Goal: Task Accomplishment & Management: Use online tool/utility

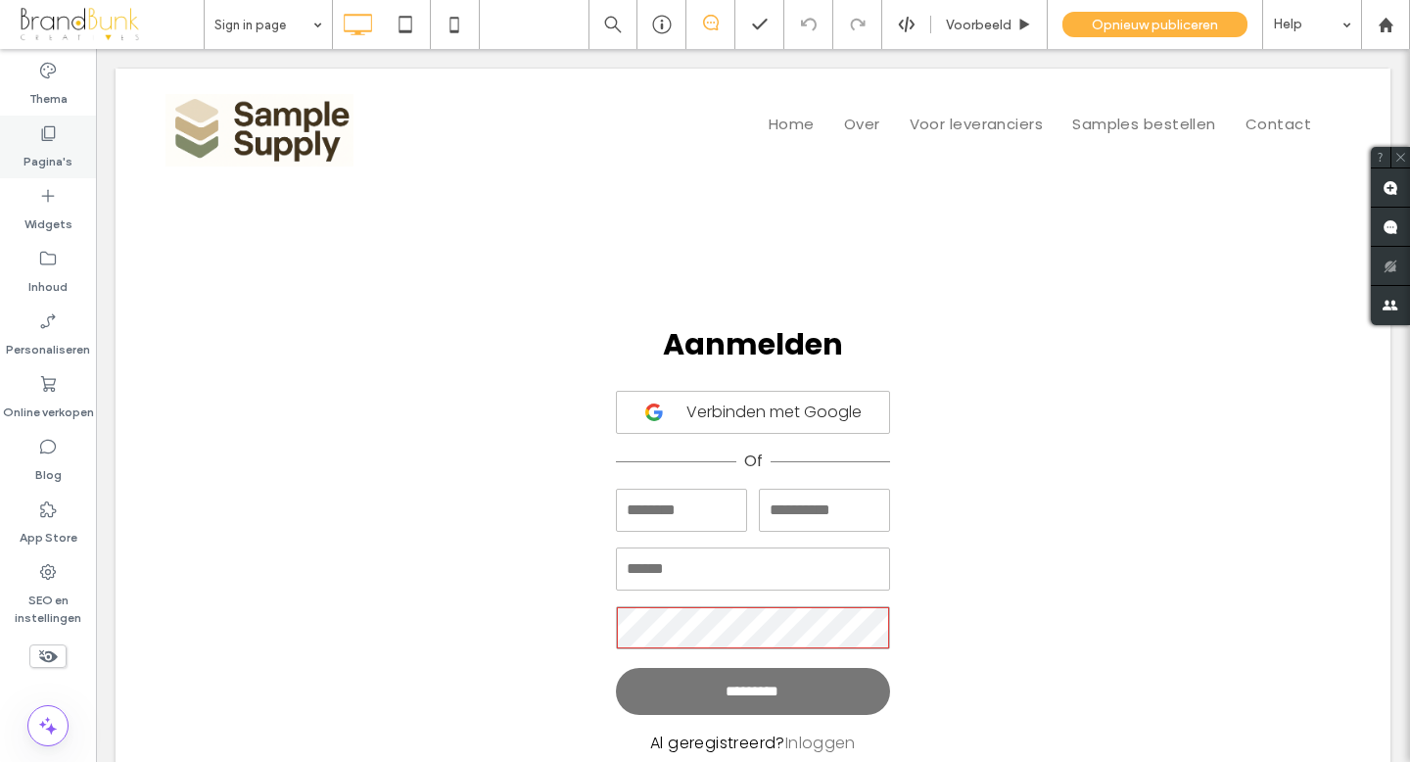
click at [48, 154] on label "Pagina's" at bounding box center [48, 156] width 49 height 27
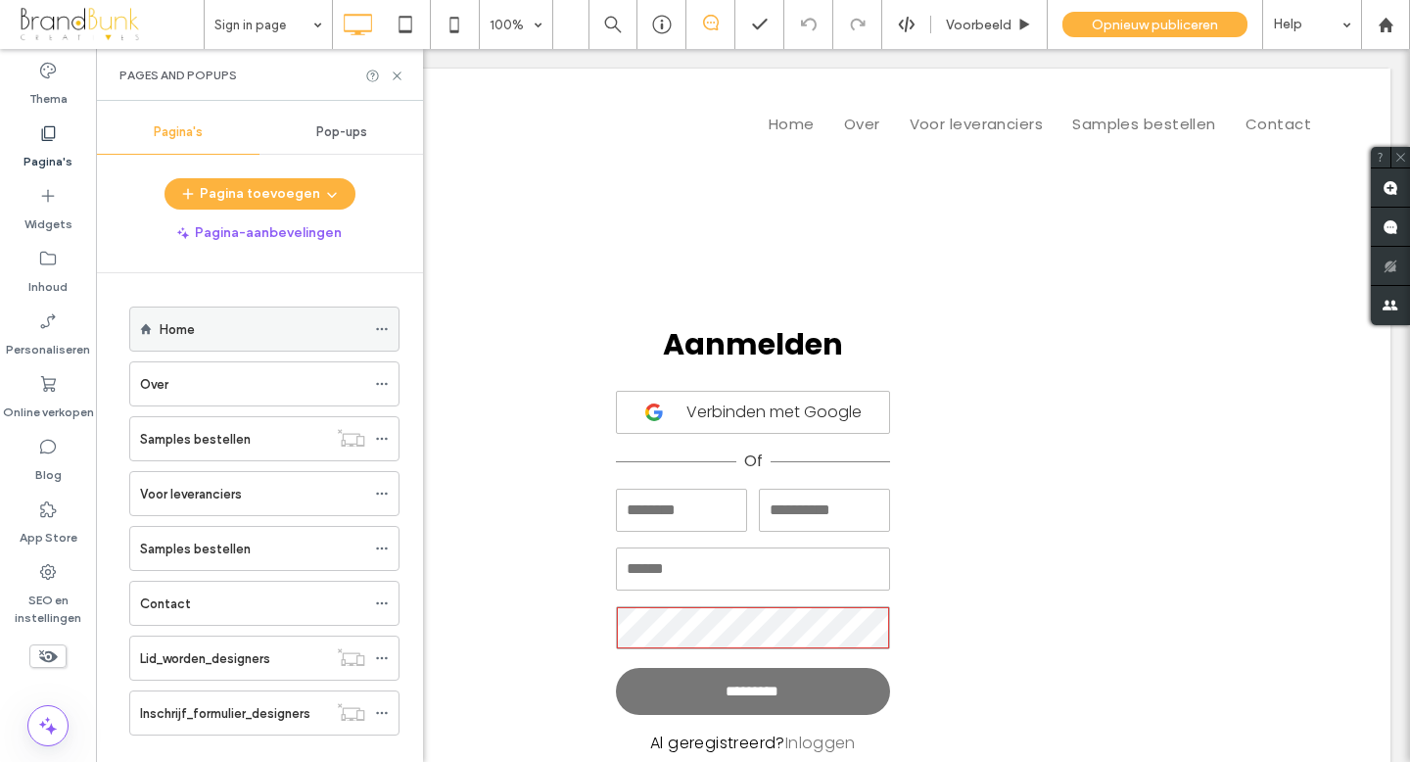
click at [190, 328] on label "Home" at bounding box center [177, 329] width 35 height 34
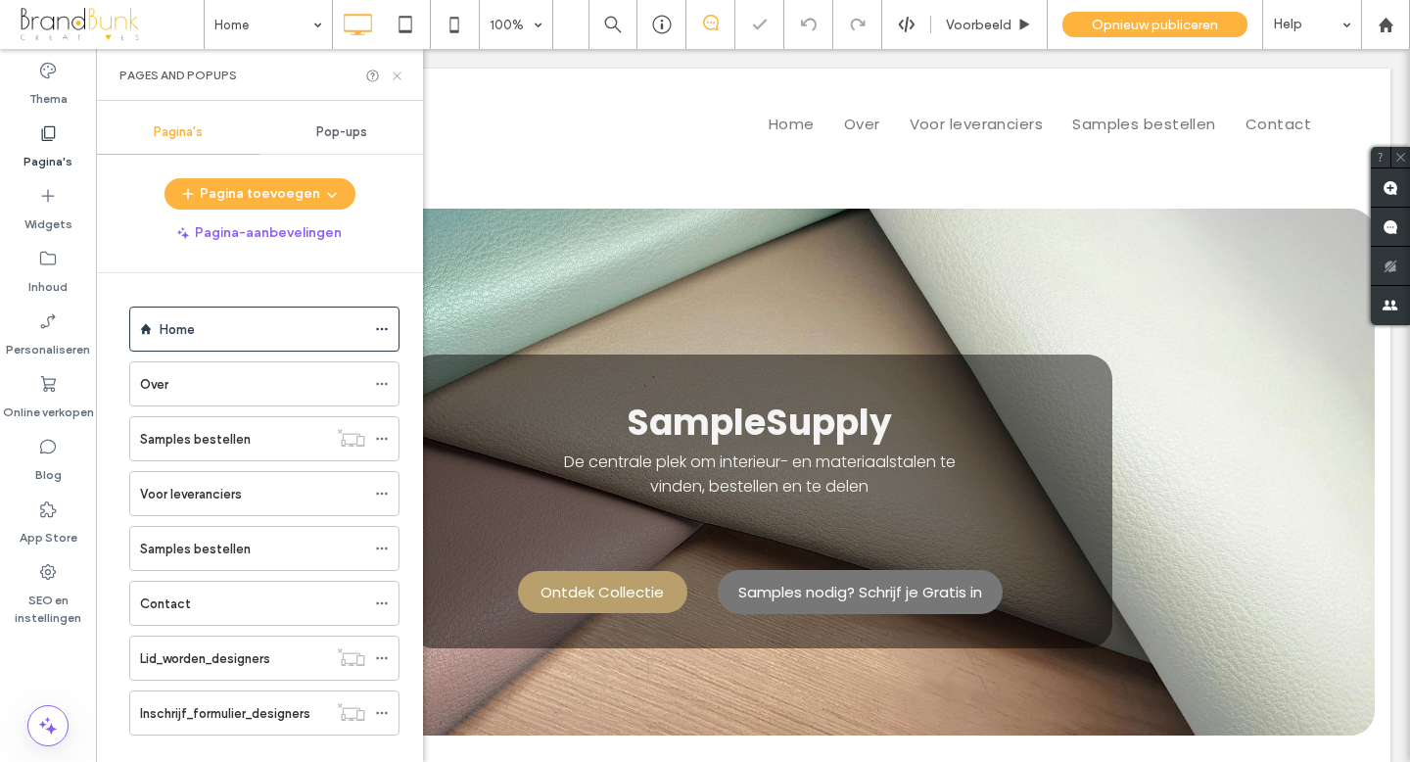
click at [398, 76] on use at bounding box center [397, 75] width 8 height 8
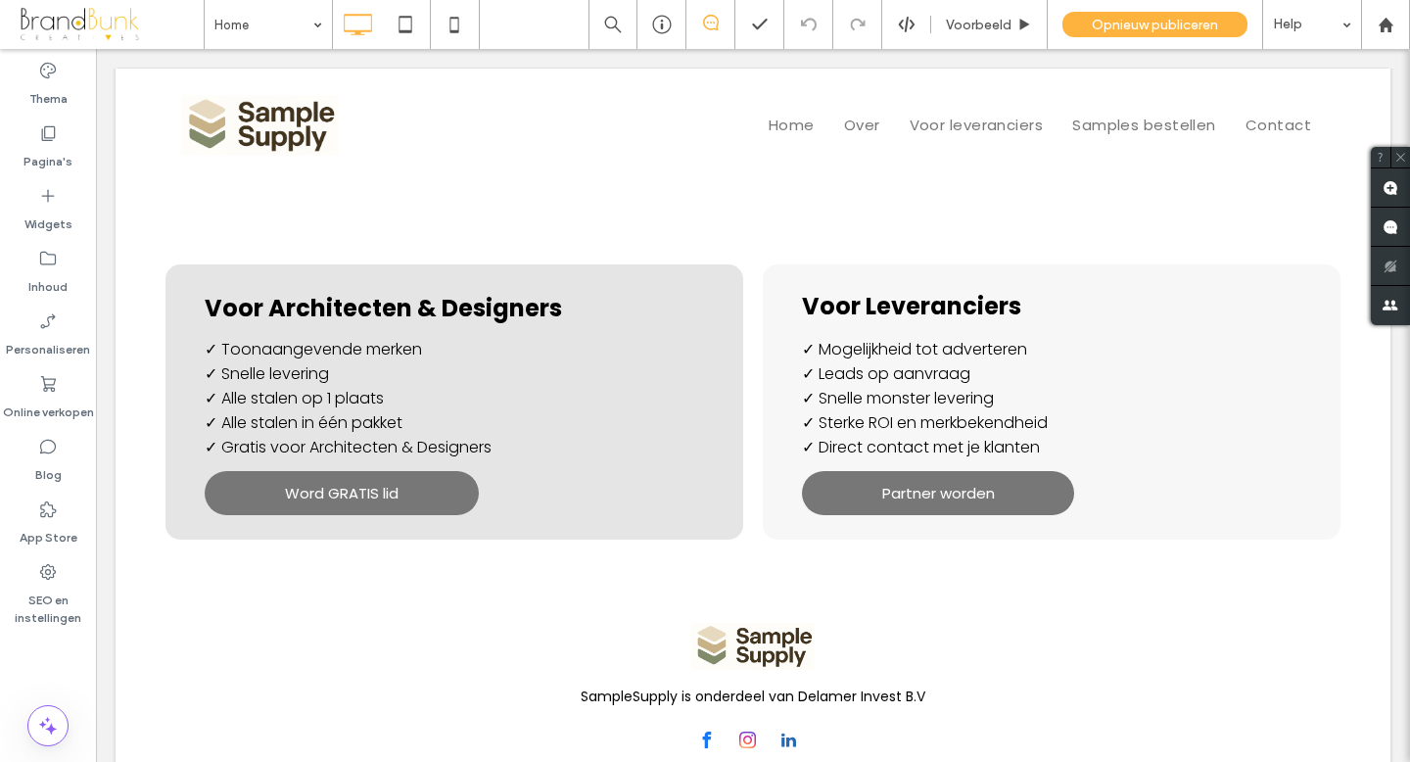
scroll to position [1650, 0]
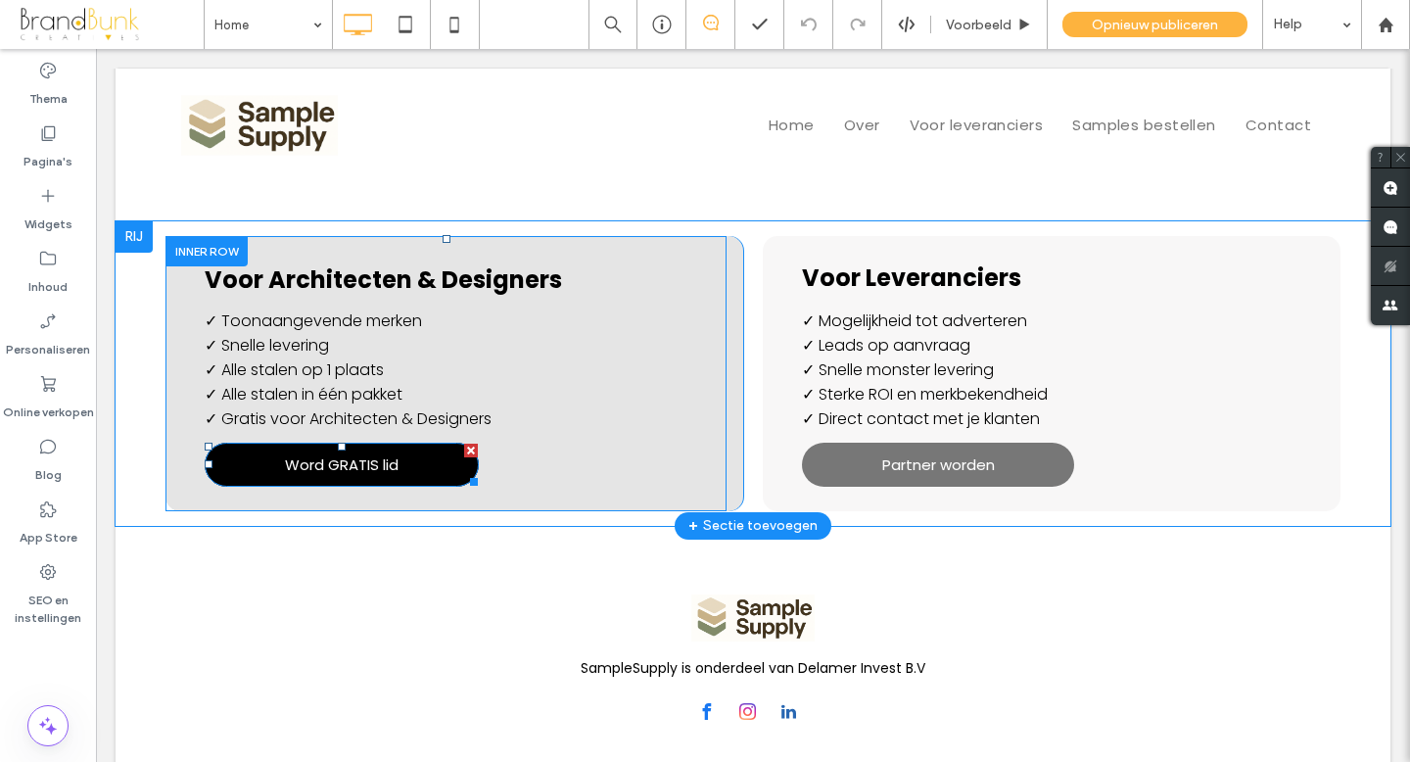
click at [399, 469] on span "Word GRATIS lid" at bounding box center [342, 464] width 114 height 23
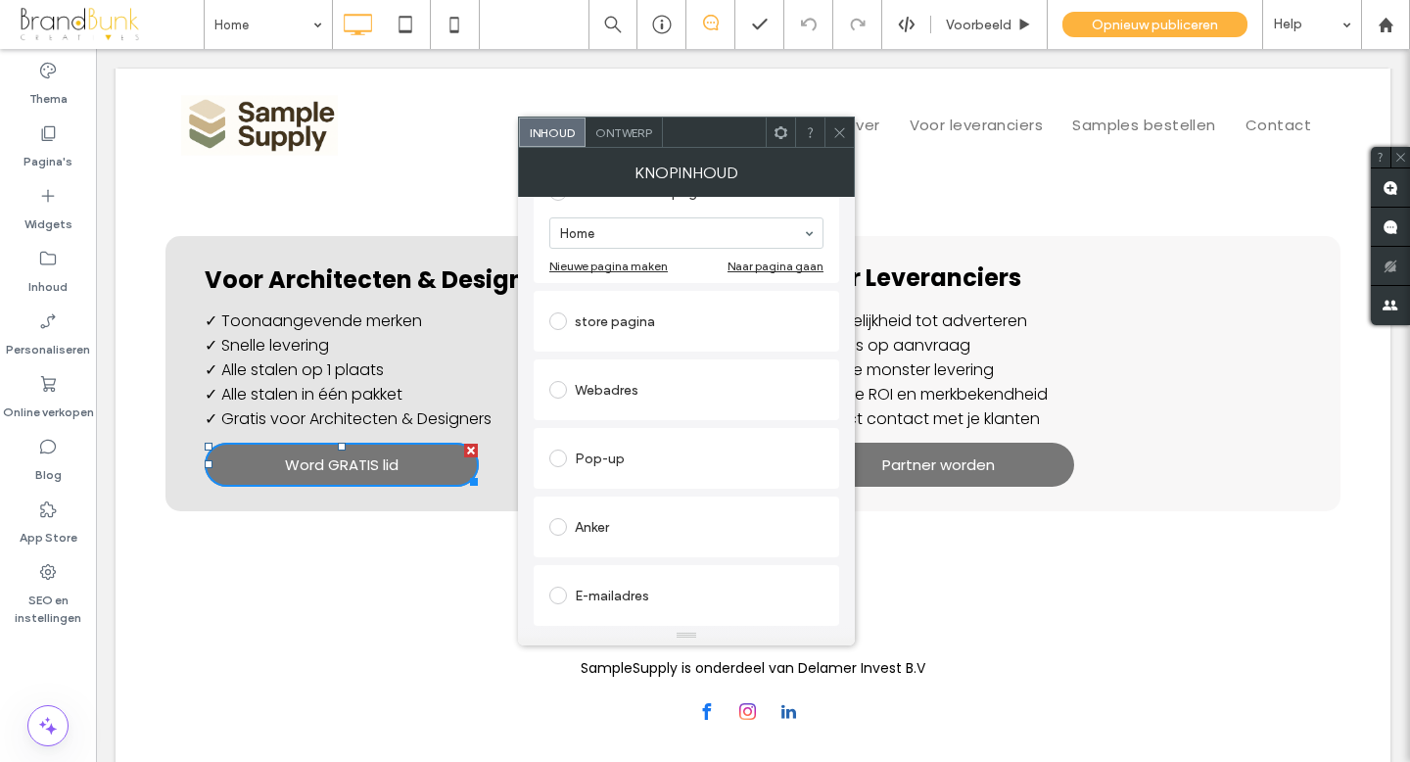
scroll to position [364, 0]
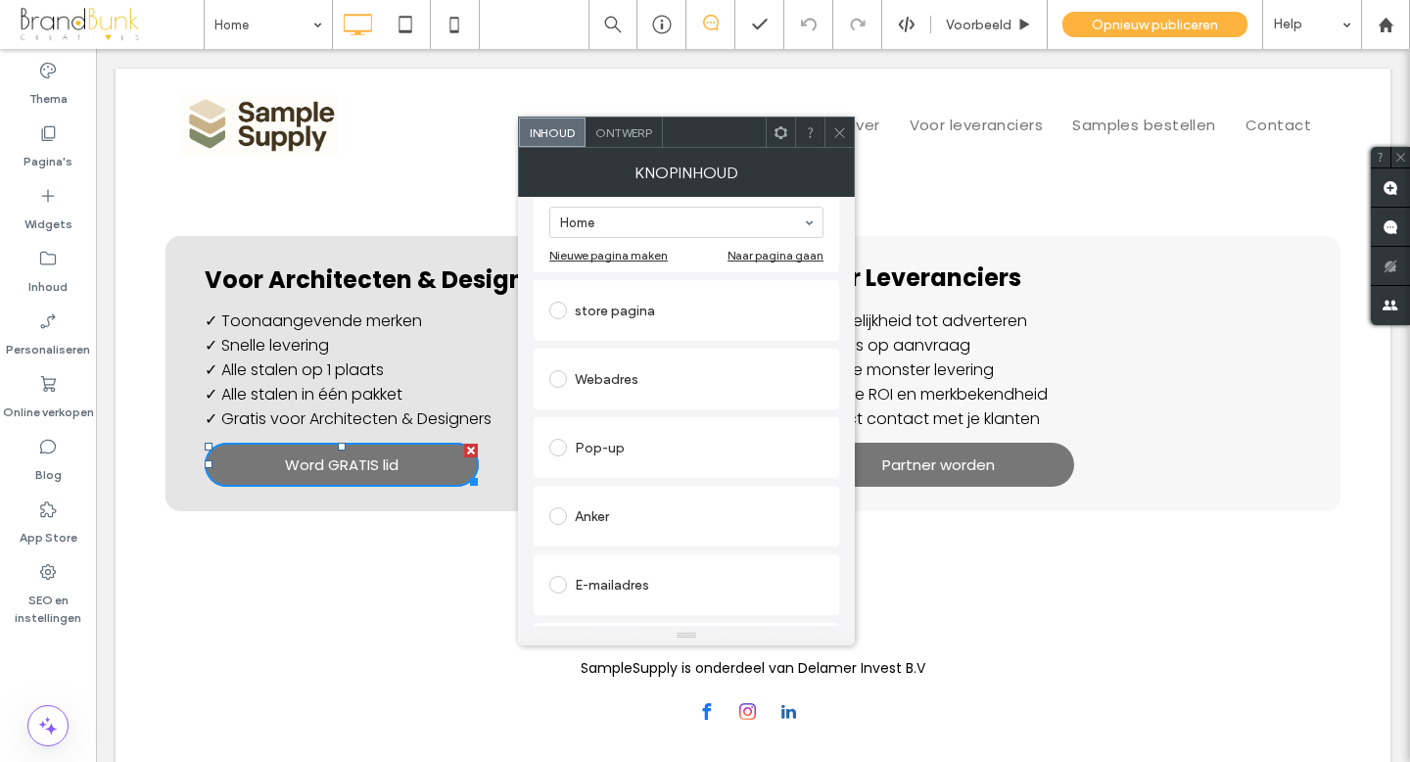
click at [563, 520] on span at bounding box center [558, 516] width 18 height 18
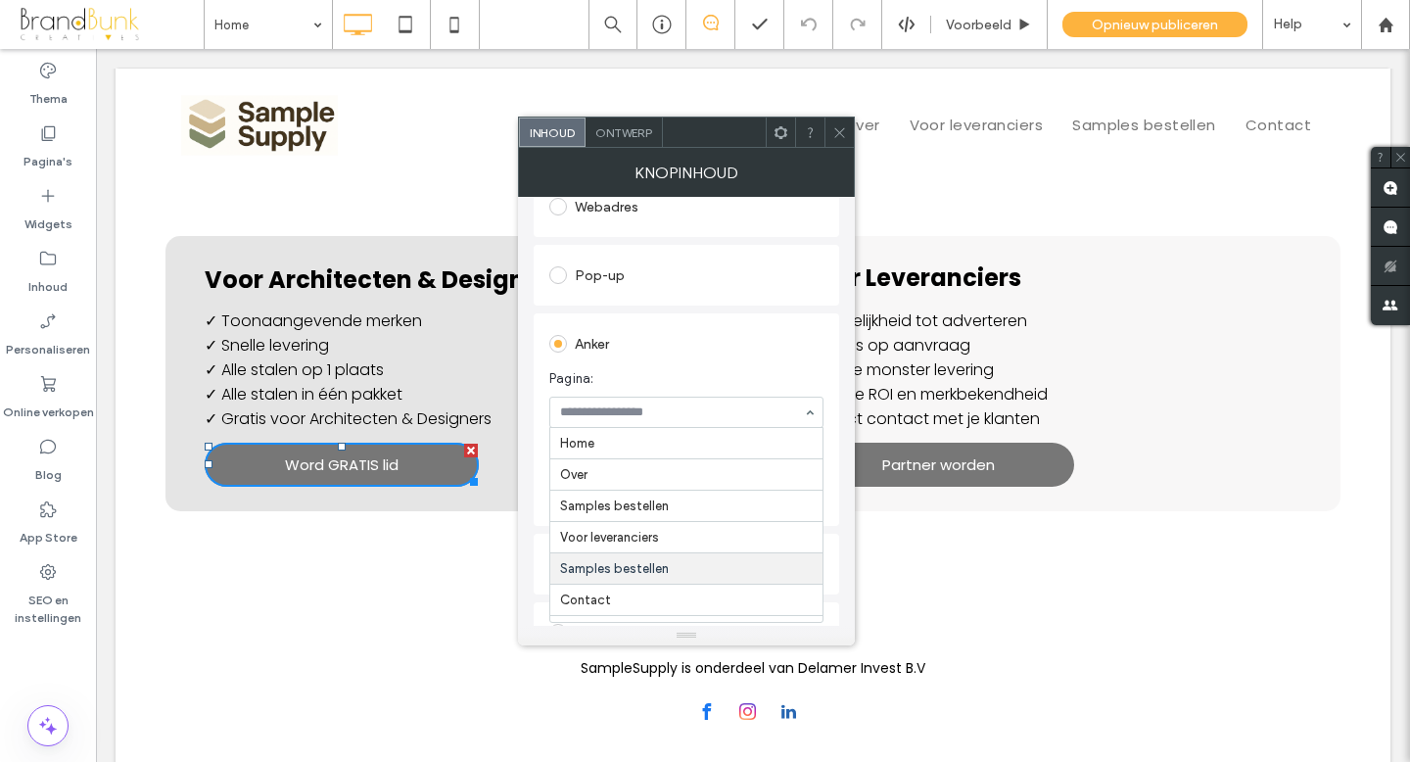
scroll to position [96, 0]
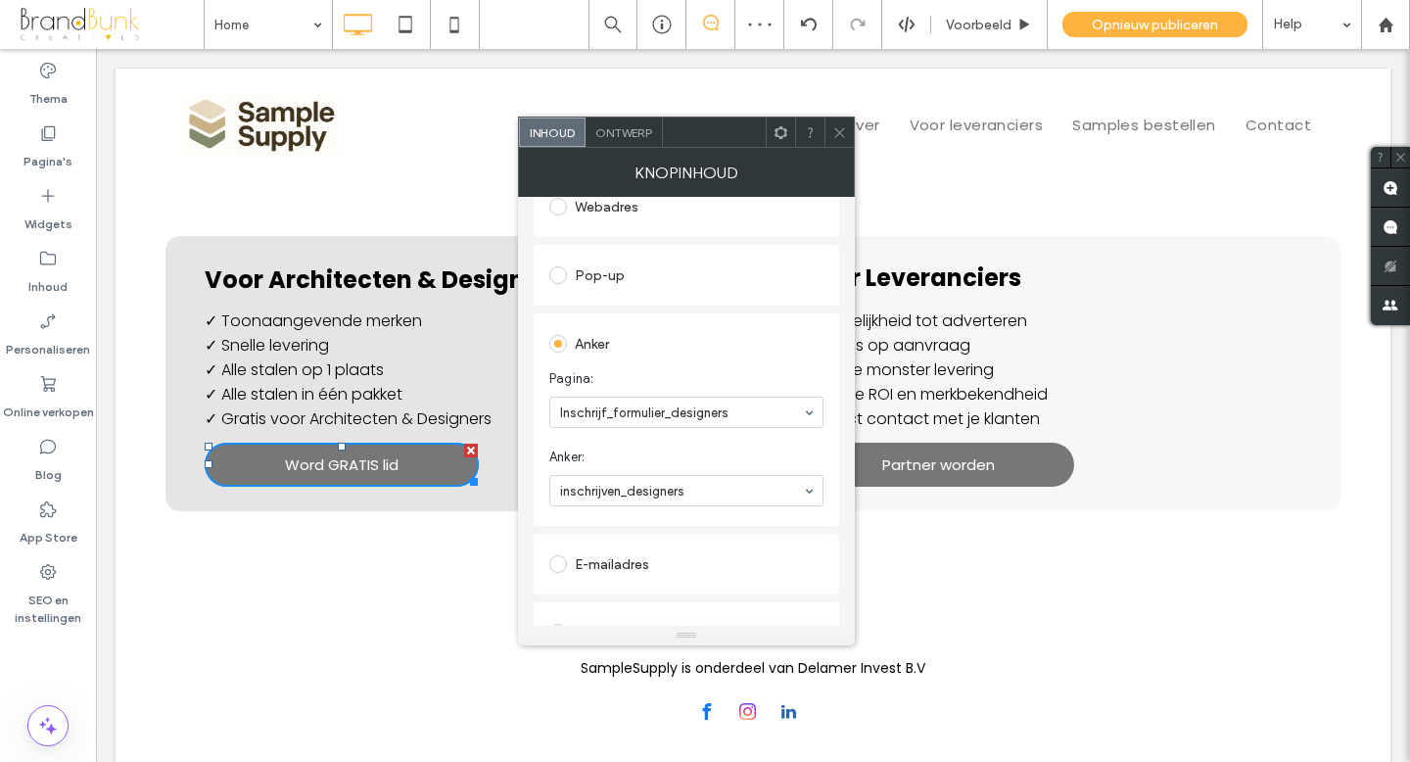
click at [837, 132] on icon at bounding box center [839, 132] width 15 height 15
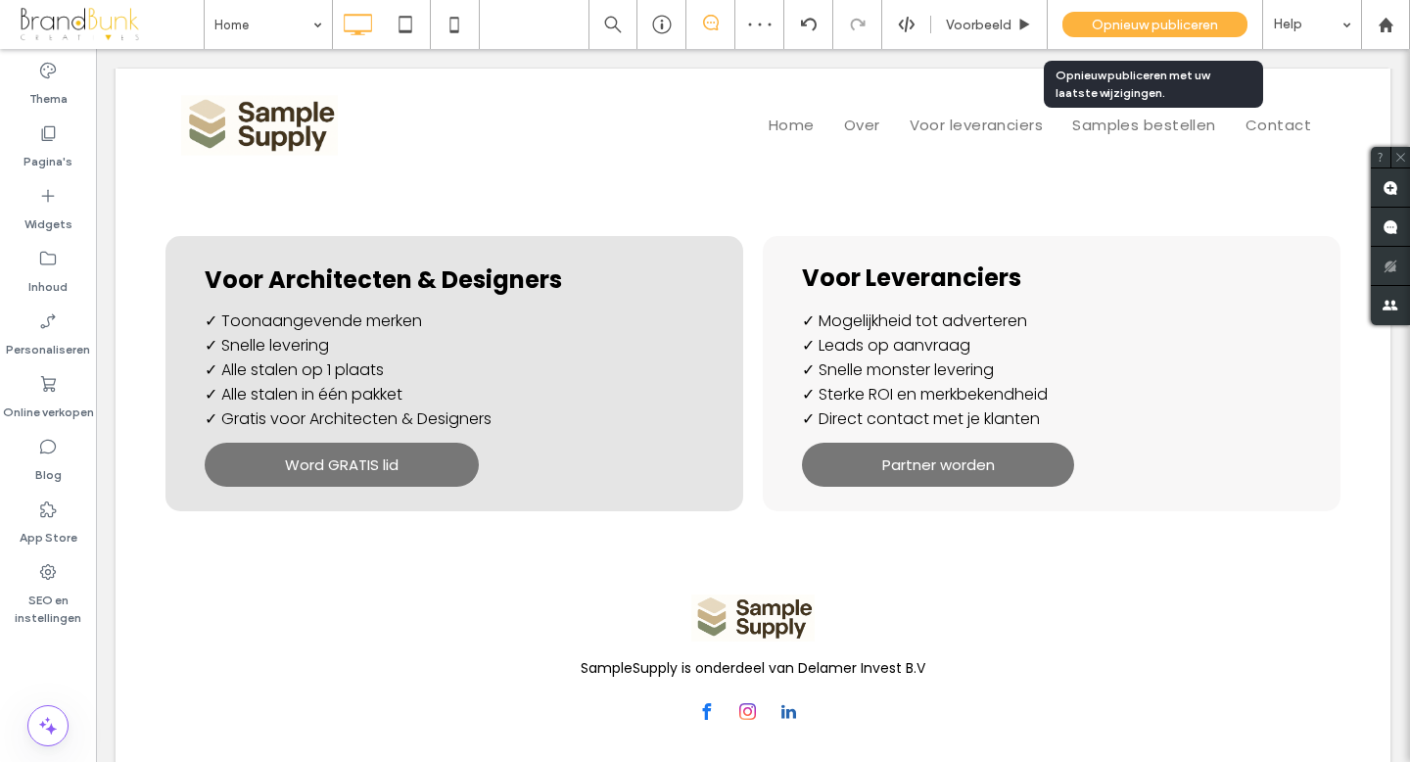
click at [1127, 23] on span "Opnieuw publiceren" at bounding box center [1155, 25] width 126 height 17
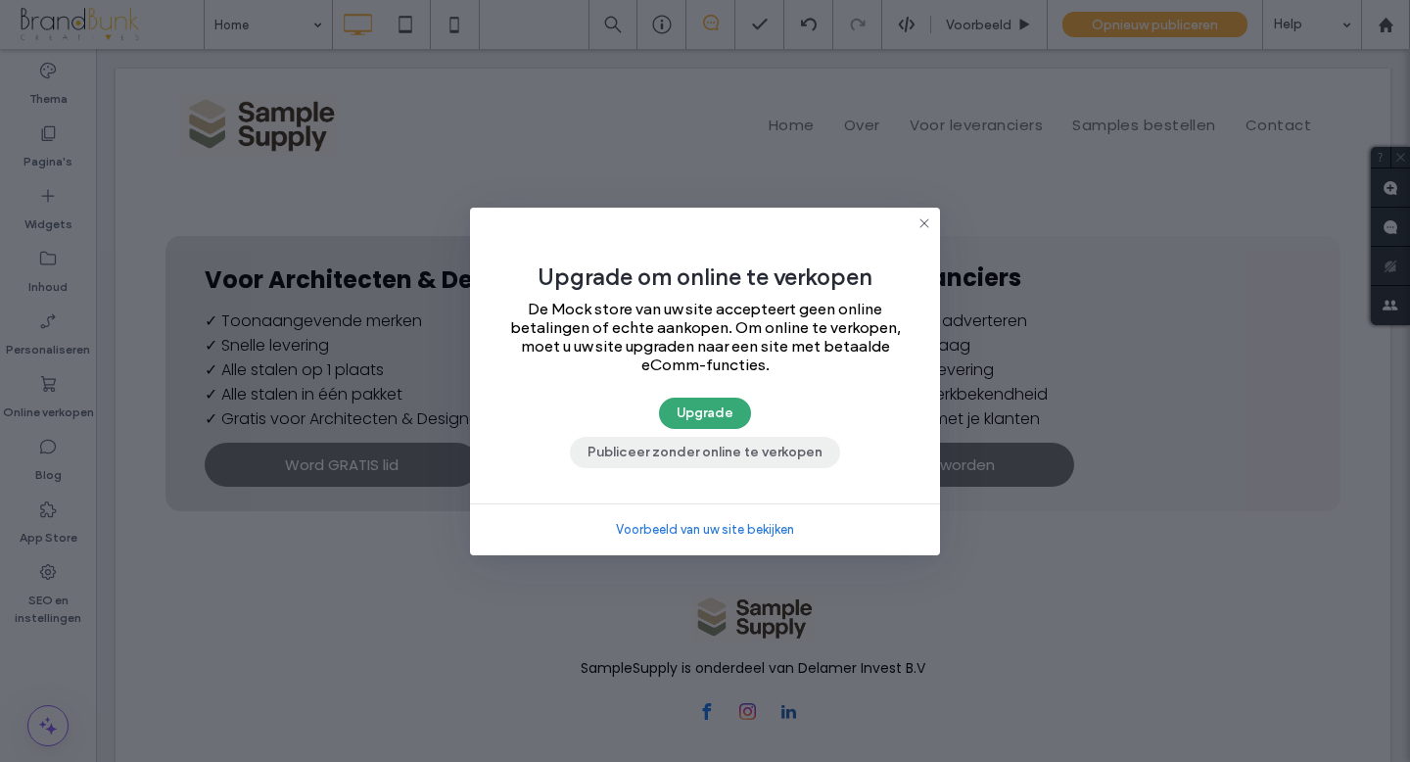
click at [770, 456] on button "Publiceer zonder online te verkopen" at bounding box center [705, 452] width 270 height 31
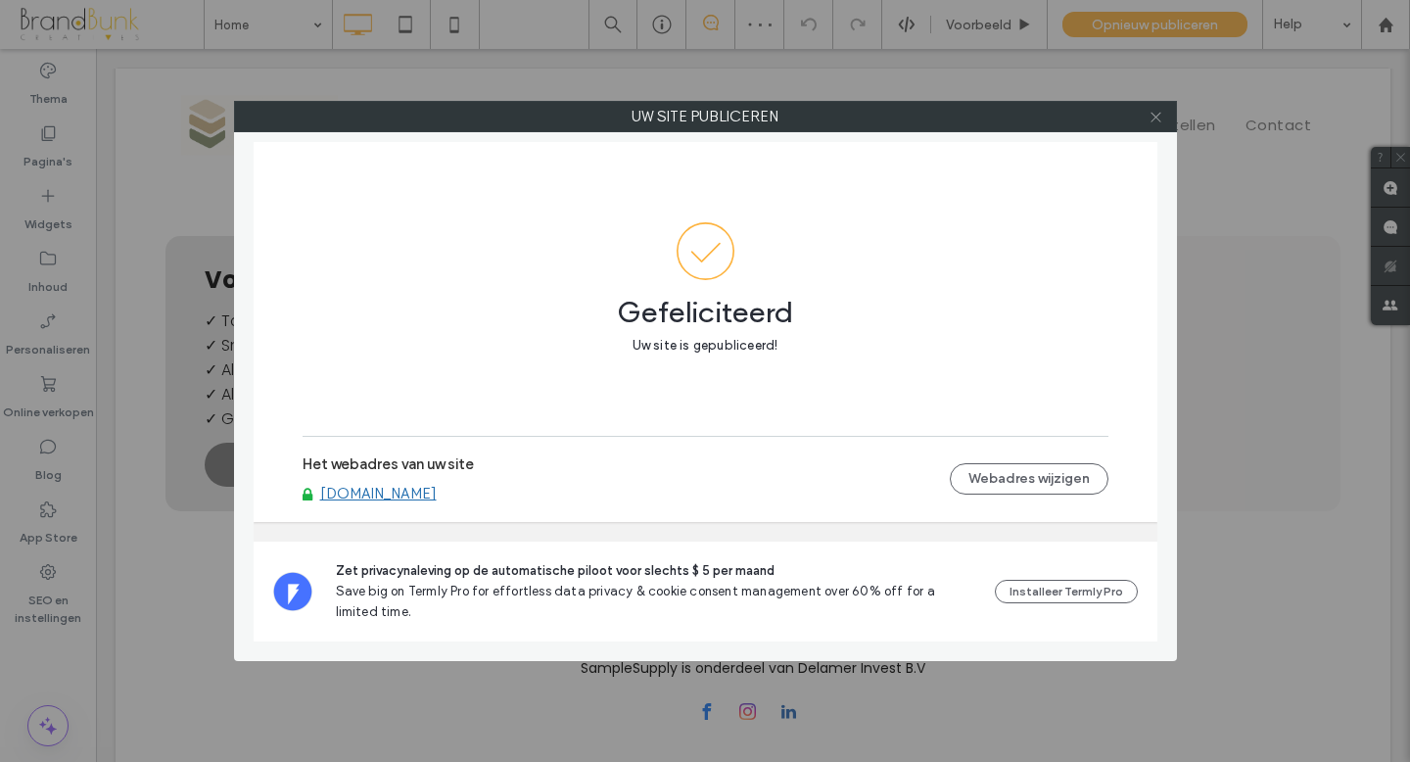
click at [1154, 115] on use at bounding box center [1156, 117] width 10 height 10
